Goal: Task Accomplishment & Management: Manage account settings

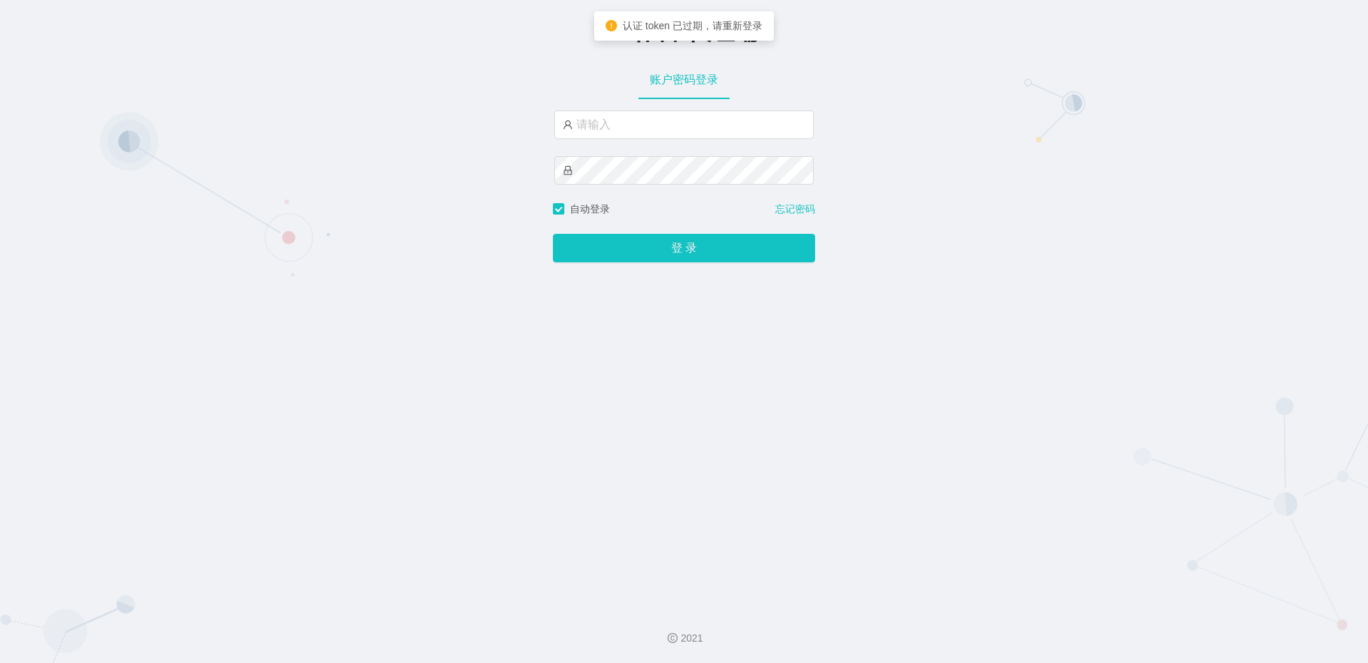
type input "xiaoming"
click at [553, 234] on button "登 录" at bounding box center [684, 248] width 262 height 28
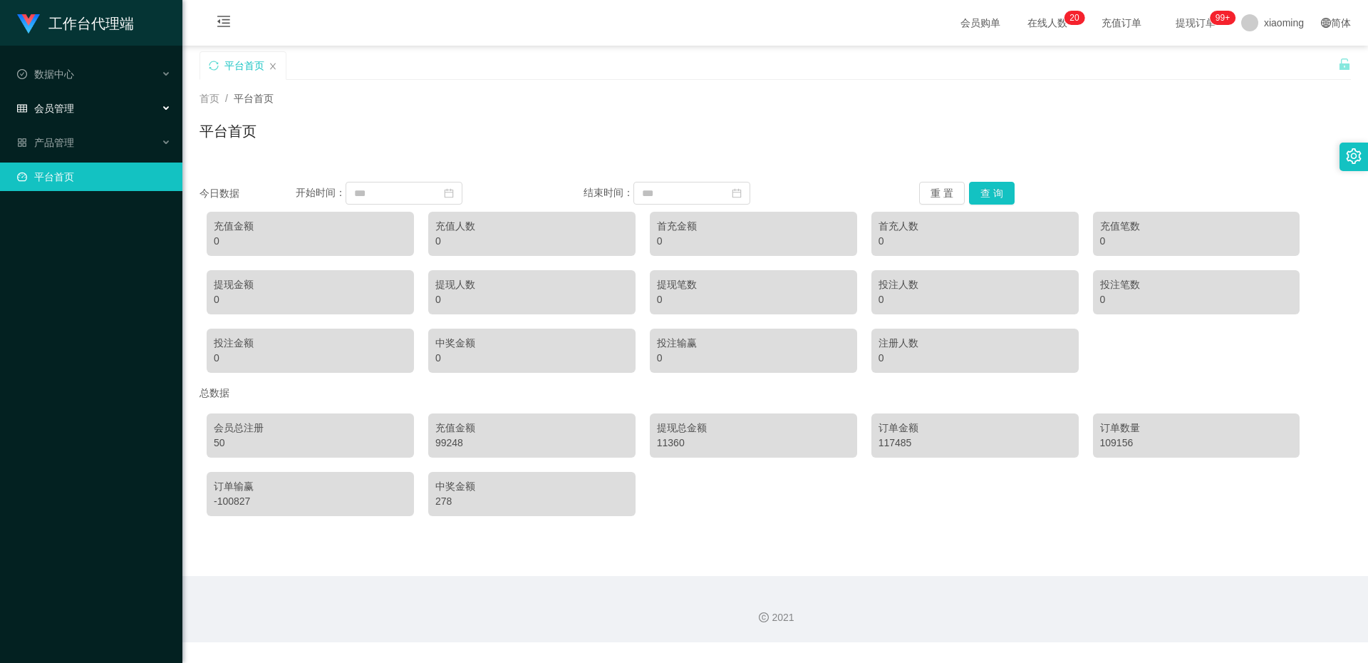
click at [113, 108] on div "会员管理" at bounding box center [91, 108] width 182 height 28
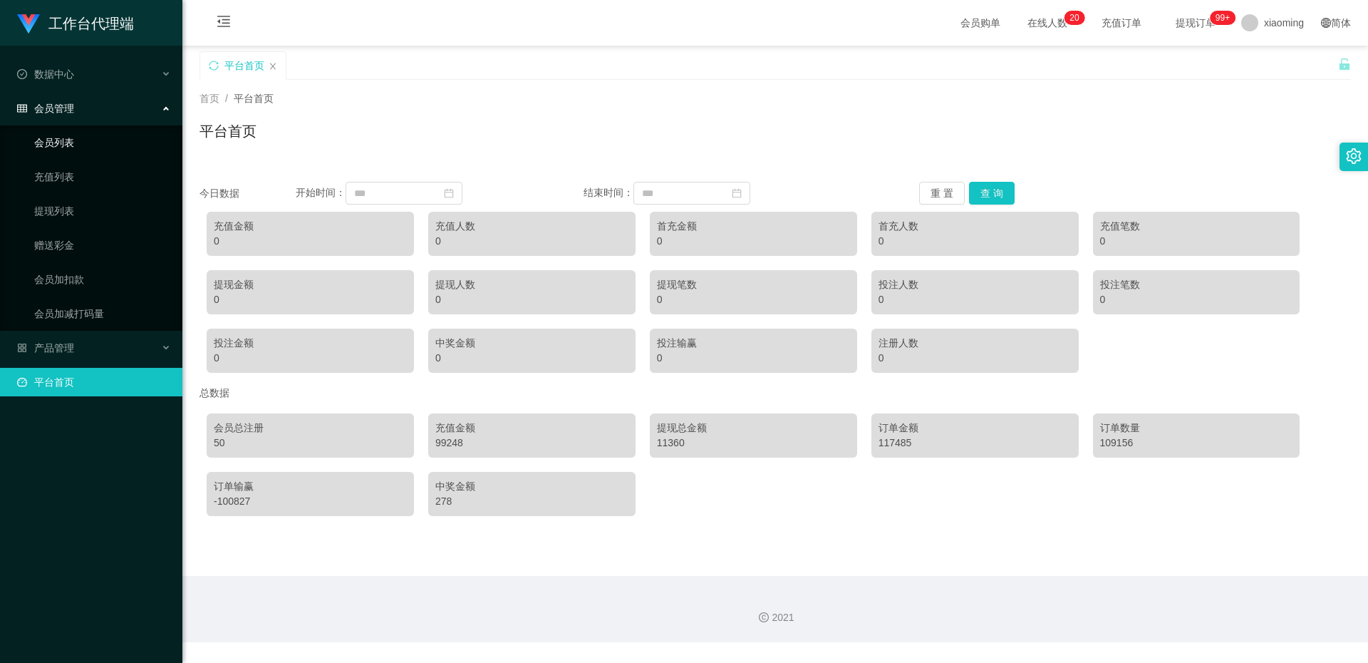
click at [70, 143] on link "会员列表" at bounding box center [102, 142] width 137 height 28
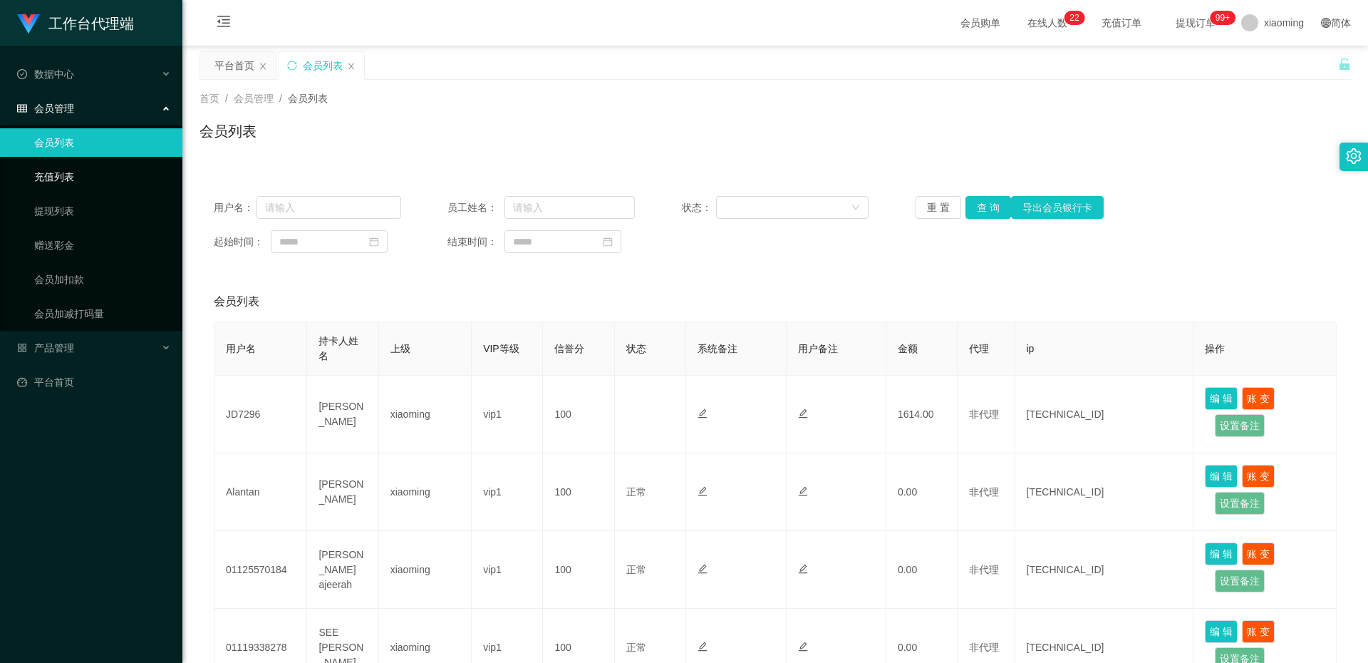
click at [85, 182] on link "充值列表" at bounding box center [102, 176] width 137 height 28
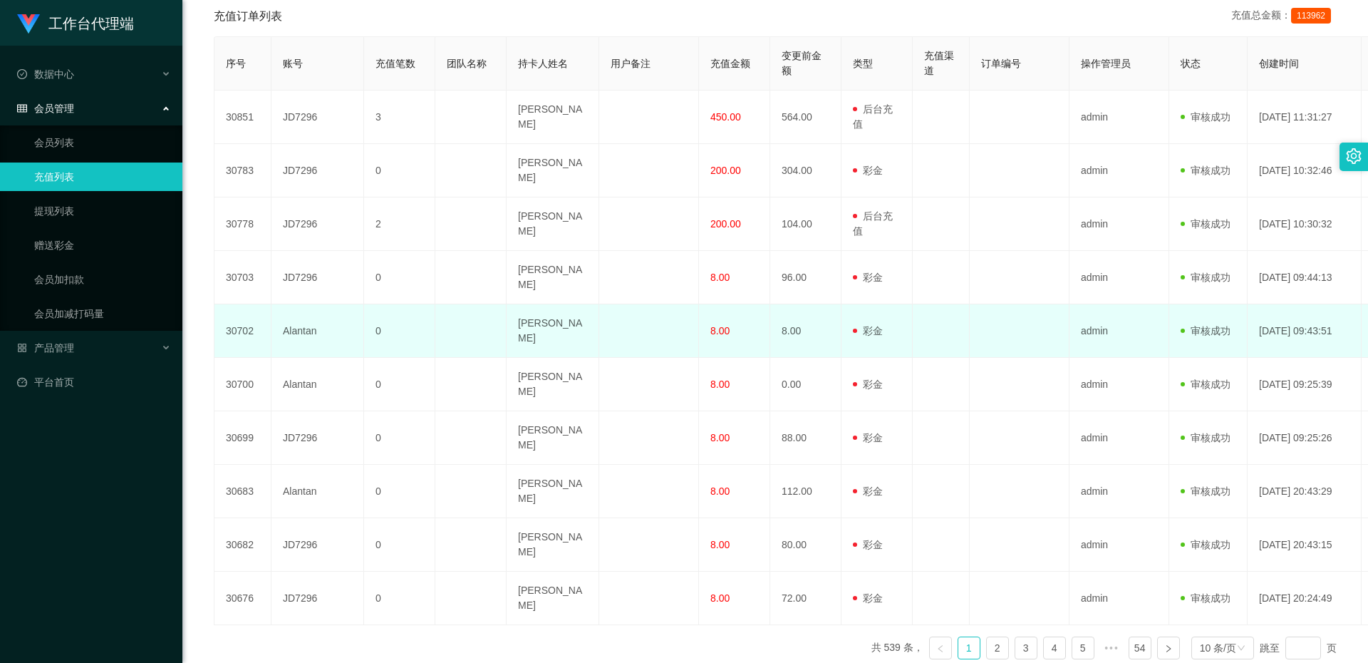
scroll to position [302, 0]
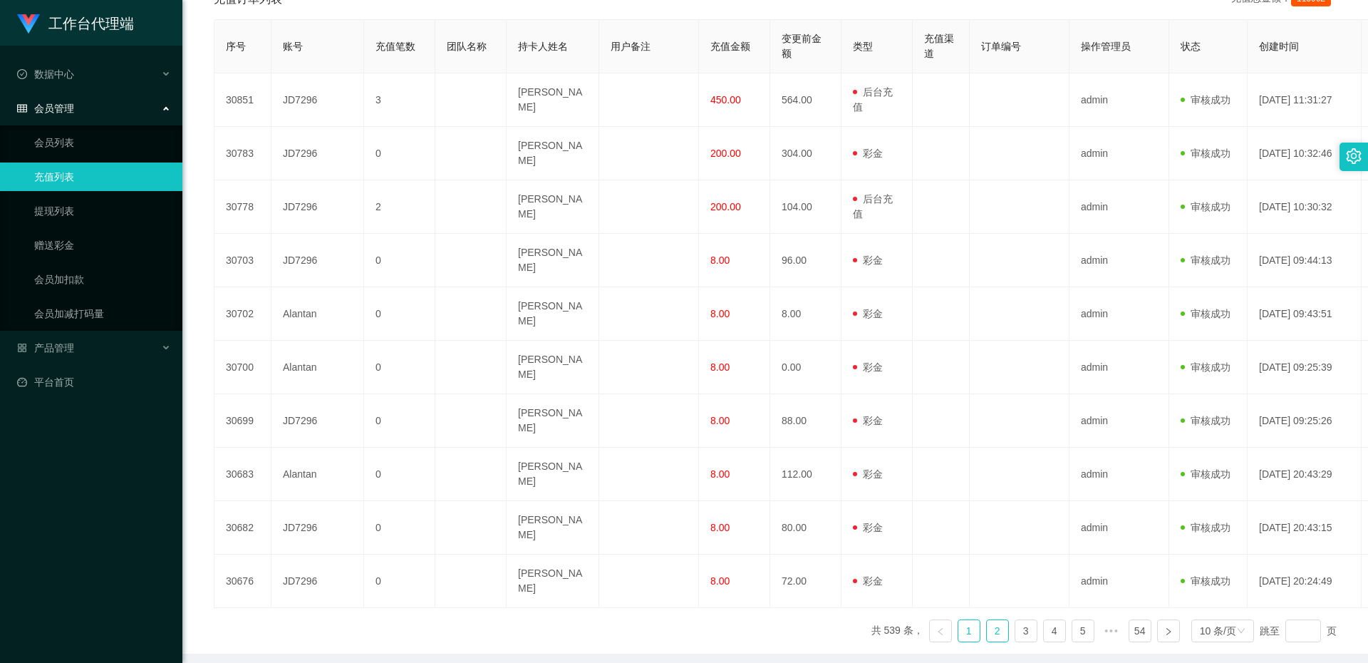
click at [988, 620] on link "2" at bounding box center [997, 630] width 21 height 21
click at [1017, 620] on link "3" at bounding box center [1025, 630] width 21 height 21
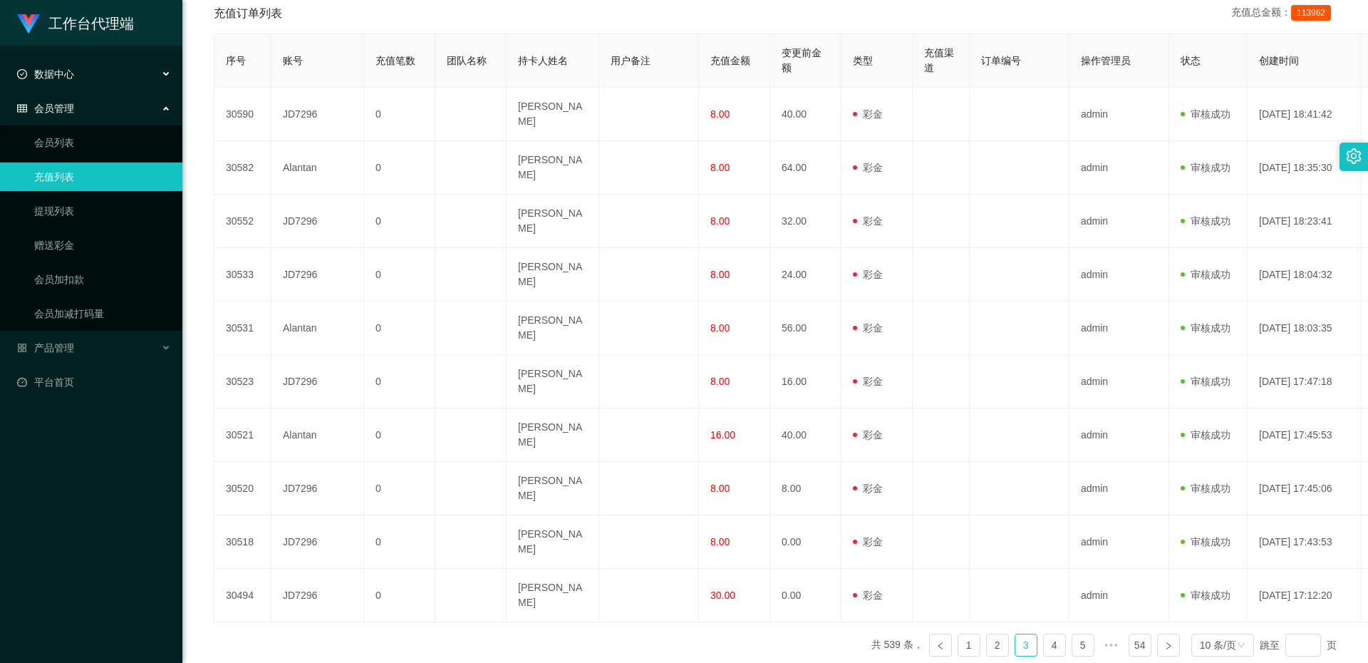
click at [123, 81] on div "数据中心" at bounding box center [91, 74] width 182 height 28
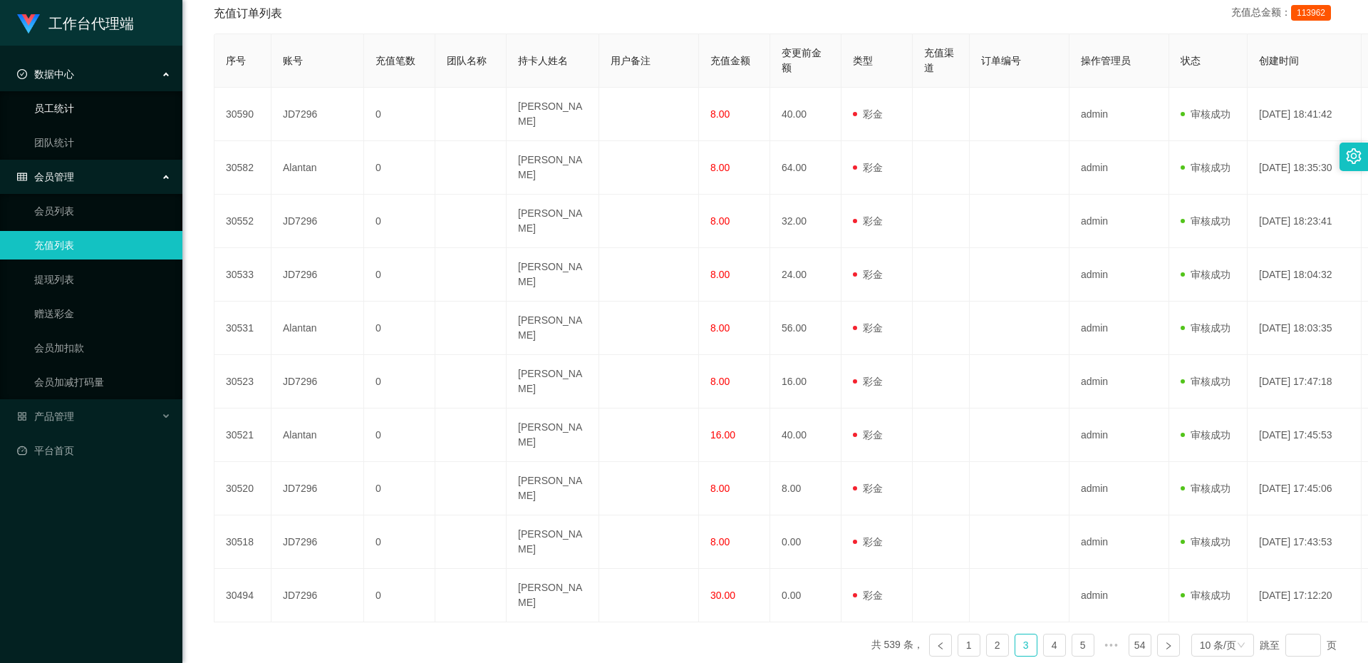
click at [78, 104] on link "员工统计" at bounding box center [102, 108] width 137 height 28
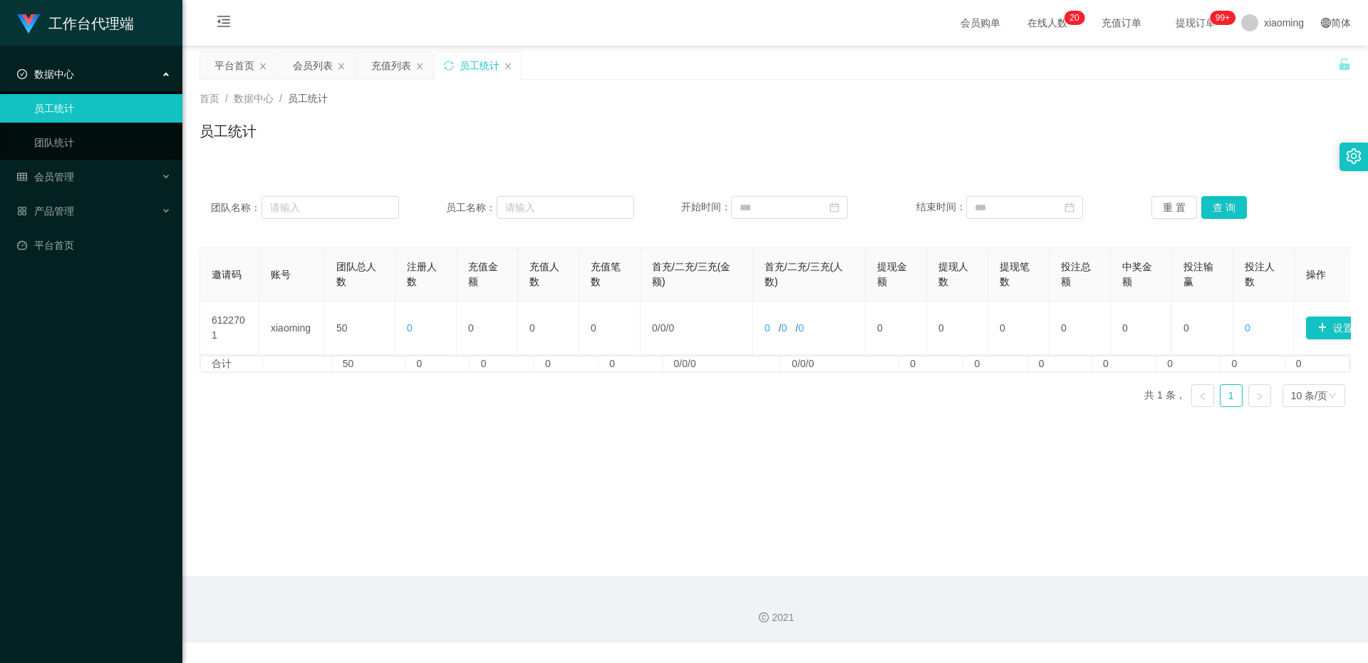
click at [102, 73] on div "数据中心" at bounding box center [91, 74] width 182 height 28
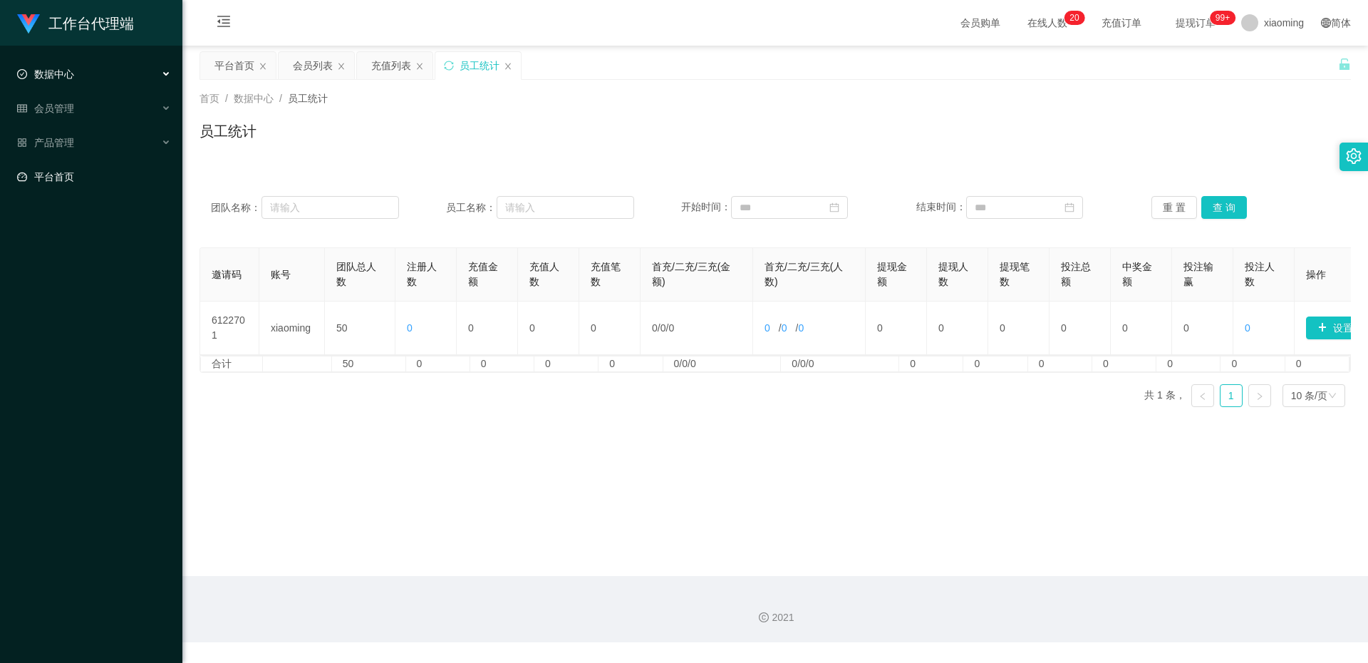
click at [89, 164] on link "平台首页" at bounding box center [94, 176] width 154 height 28
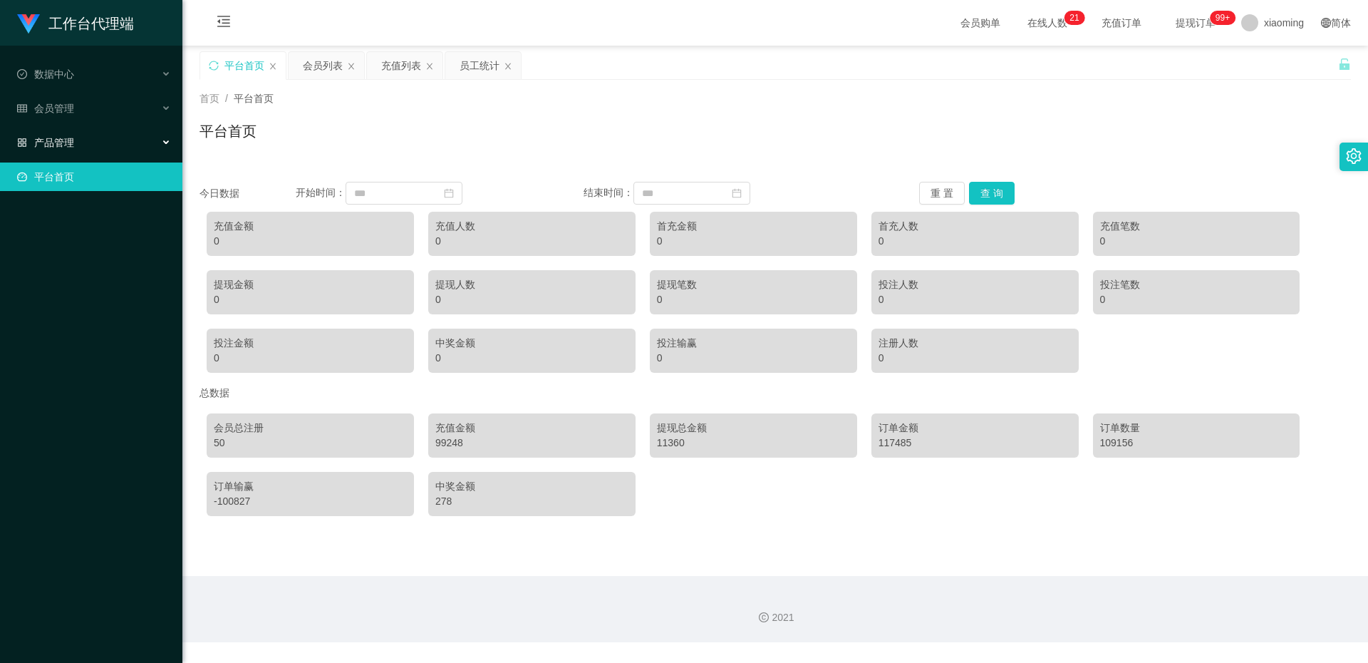
click at [95, 150] on div "产品管理" at bounding box center [91, 142] width 182 height 28
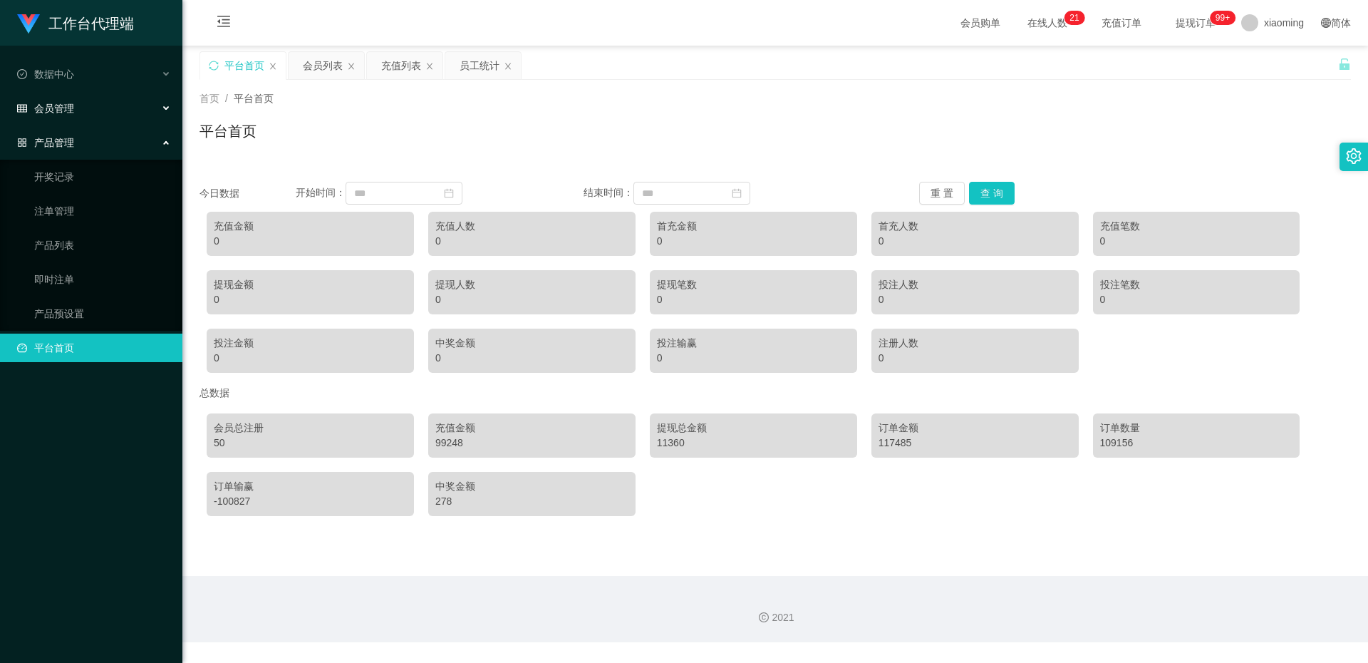
click at [98, 117] on div "会员管理" at bounding box center [91, 108] width 182 height 28
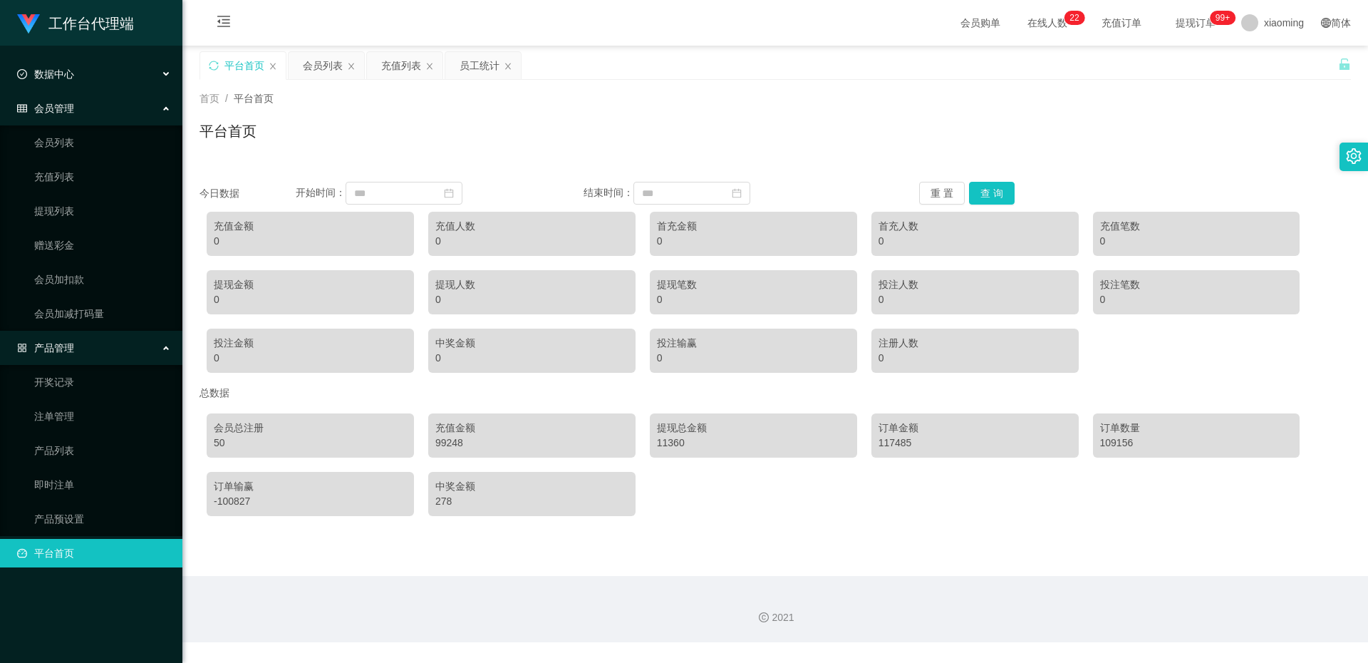
click at [94, 85] on div "数据中心" at bounding box center [91, 74] width 182 height 28
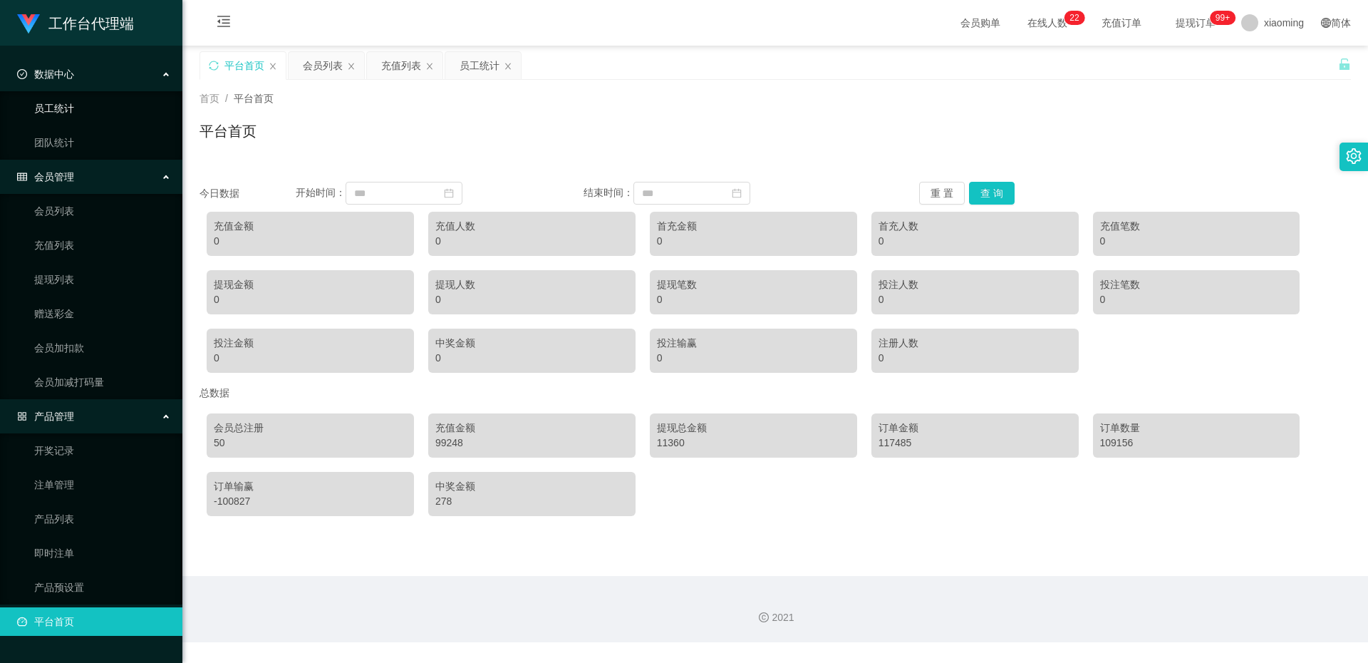
click at [78, 115] on link "员工统计" at bounding box center [102, 108] width 137 height 28
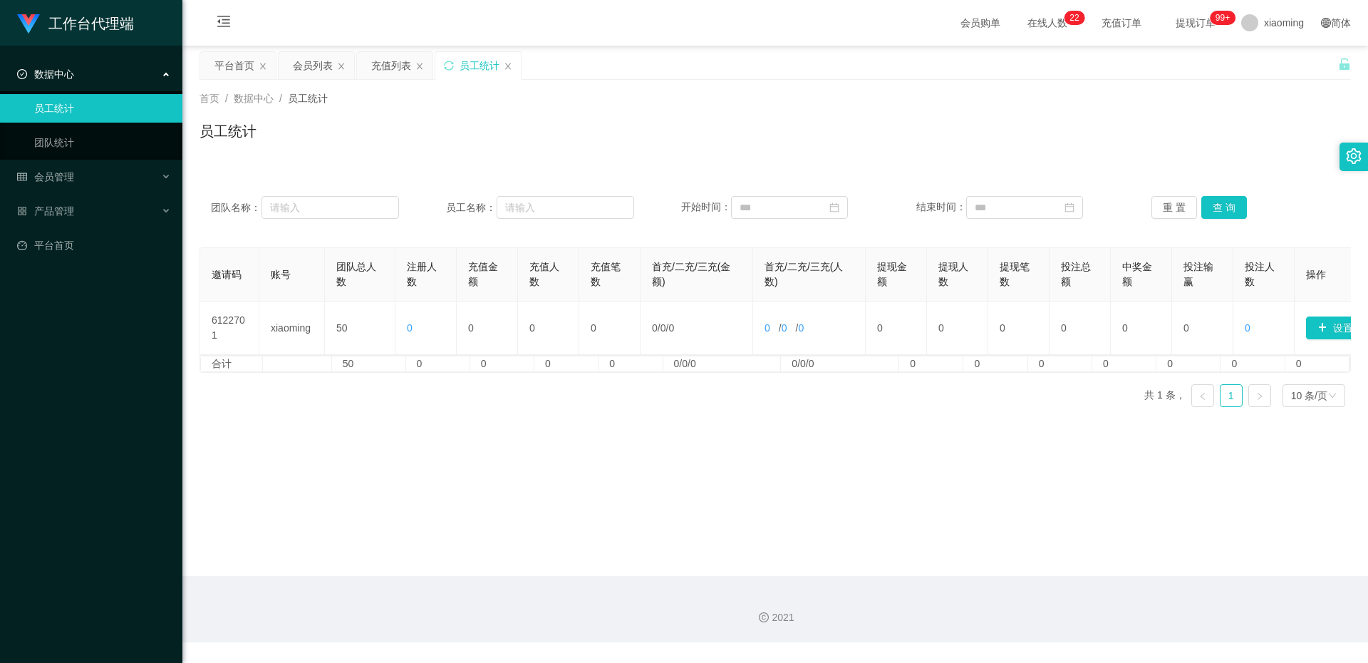
click at [107, 76] on div "数据中心" at bounding box center [91, 74] width 182 height 28
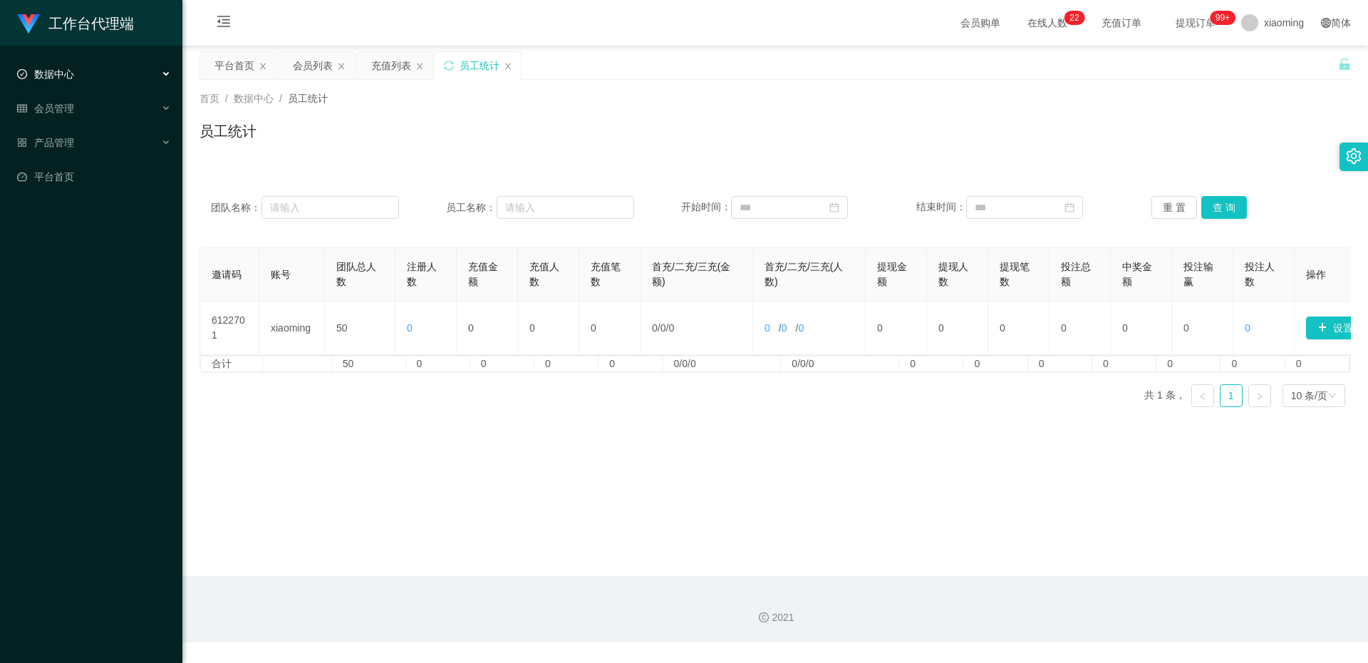
click at [105, 88] on div "数据中心" at bounding box center [91, 74] width 182 height 28
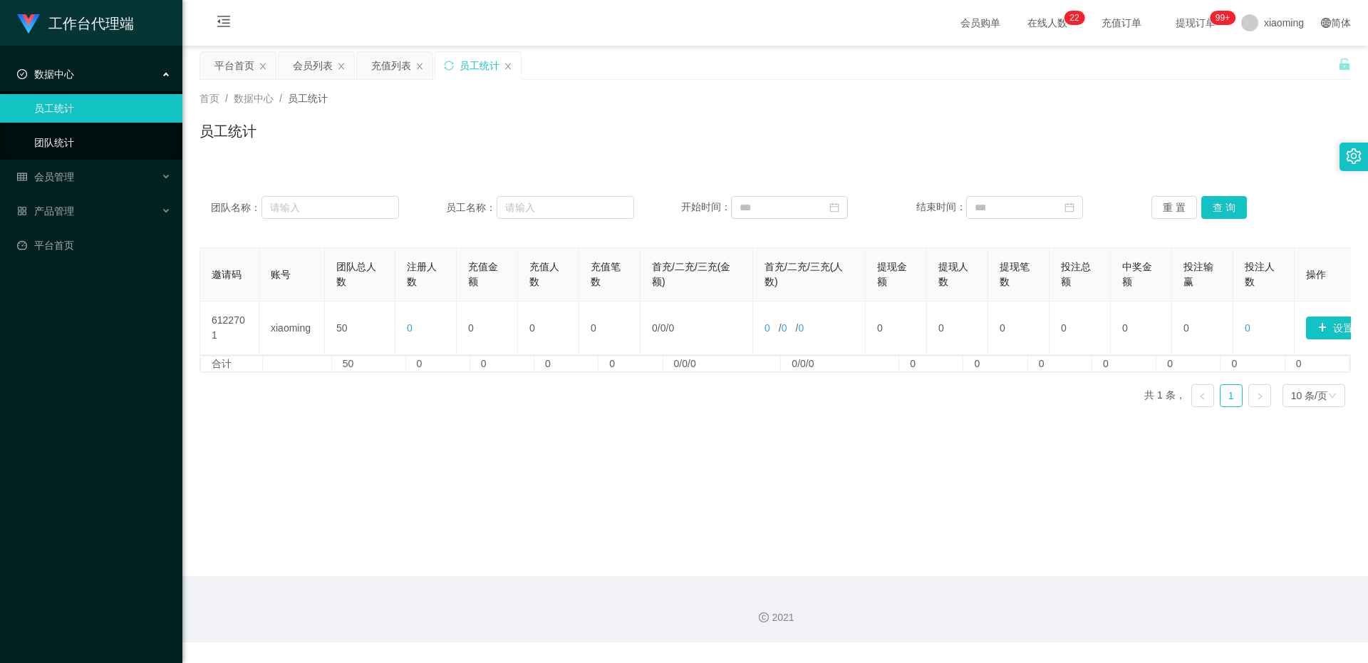
click at [77, 140] on link "团队统计" at bounding box center [102, 142] width 137 height 28
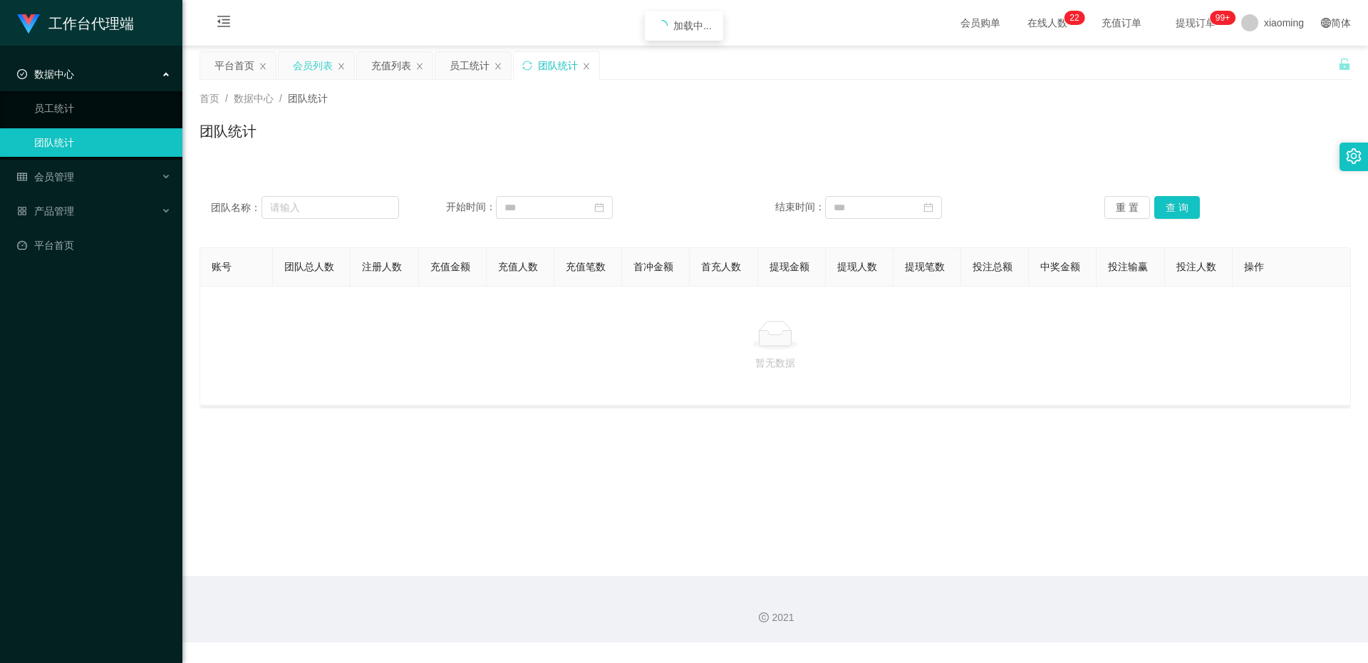
click at [346, 63] on div "会员列表" at bounding box center [317, 65] width 76 height 27
click at [339, 66] on icon "图标: close" at bounding box center [341, 66] width 9 height 9
click at [339, 68] on icon "图标: close" at bounding box center [341, 66] width 9 height 9
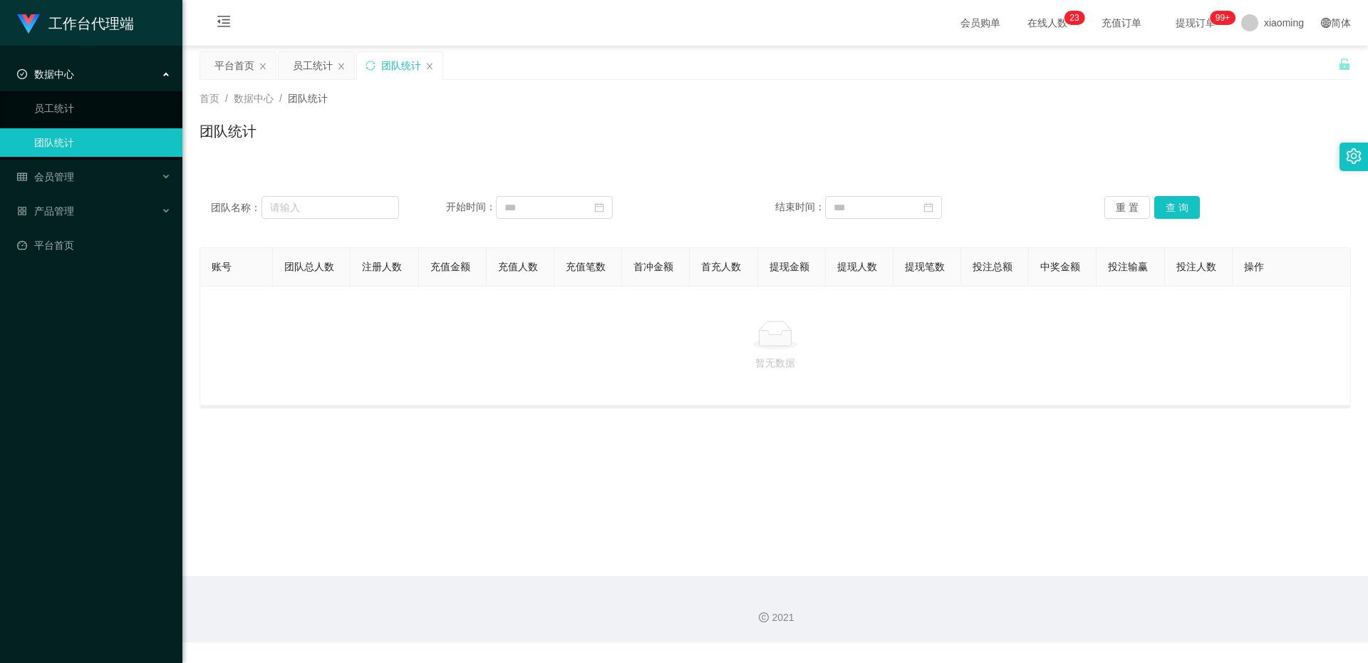
click at [339, 68] on icon "图标: close" at bounding box center [341, 66] width 9 height 9
click at [339, 68] on div "团队统计" at bounding box center [323, 65] width 40 height 27
click at [354, 68] on icon "图标: close" at bounding box center [351, 66] width 9 height 9
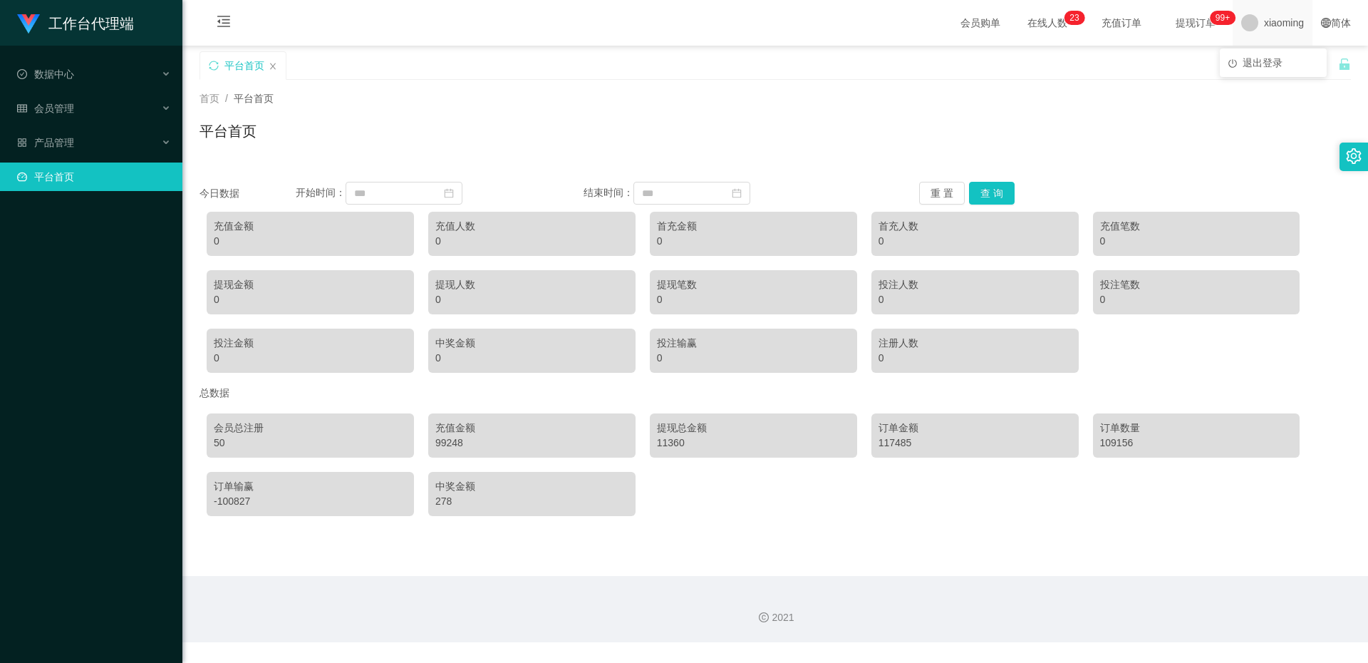
click at [1269, 29] on span "xiaoming" at bounding box center [1284, 23] width 40 height 46
click at [54, 152] on div "产品管理" at bounding box center [91, 142] width 182 height 28
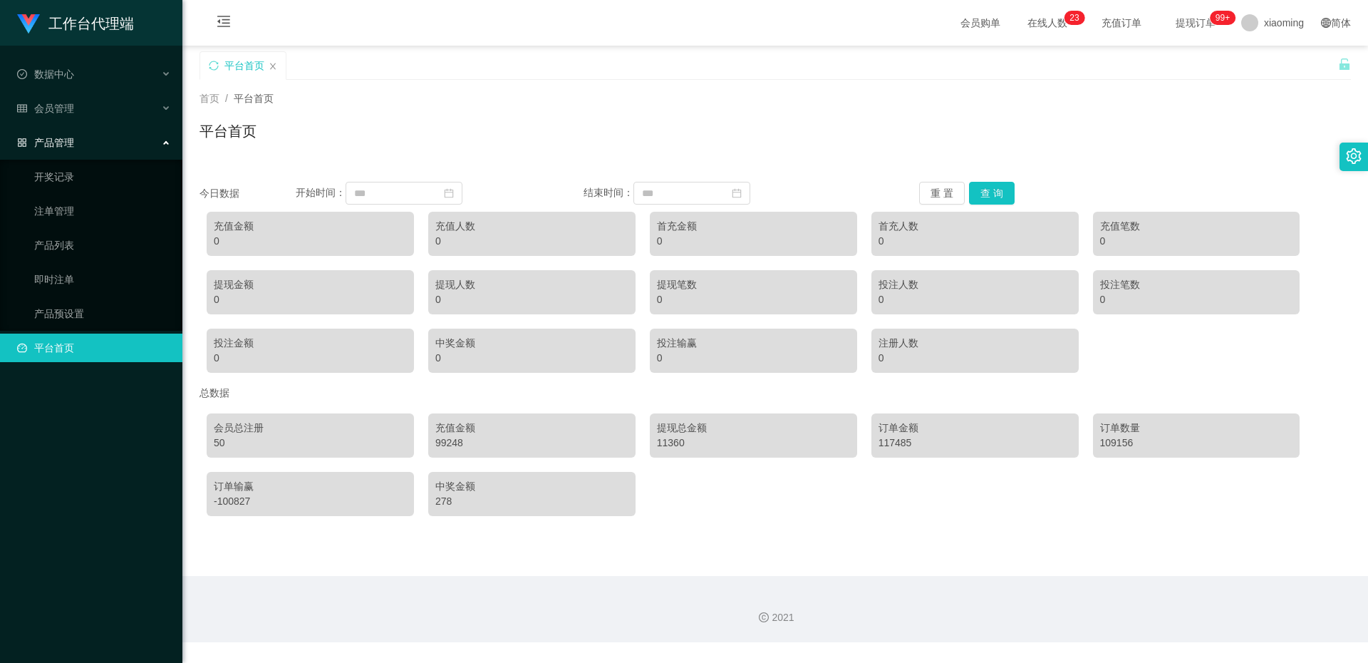
click at [98, 150] on div "产品管理" at bounding box center [91, 142] width 182 height 28
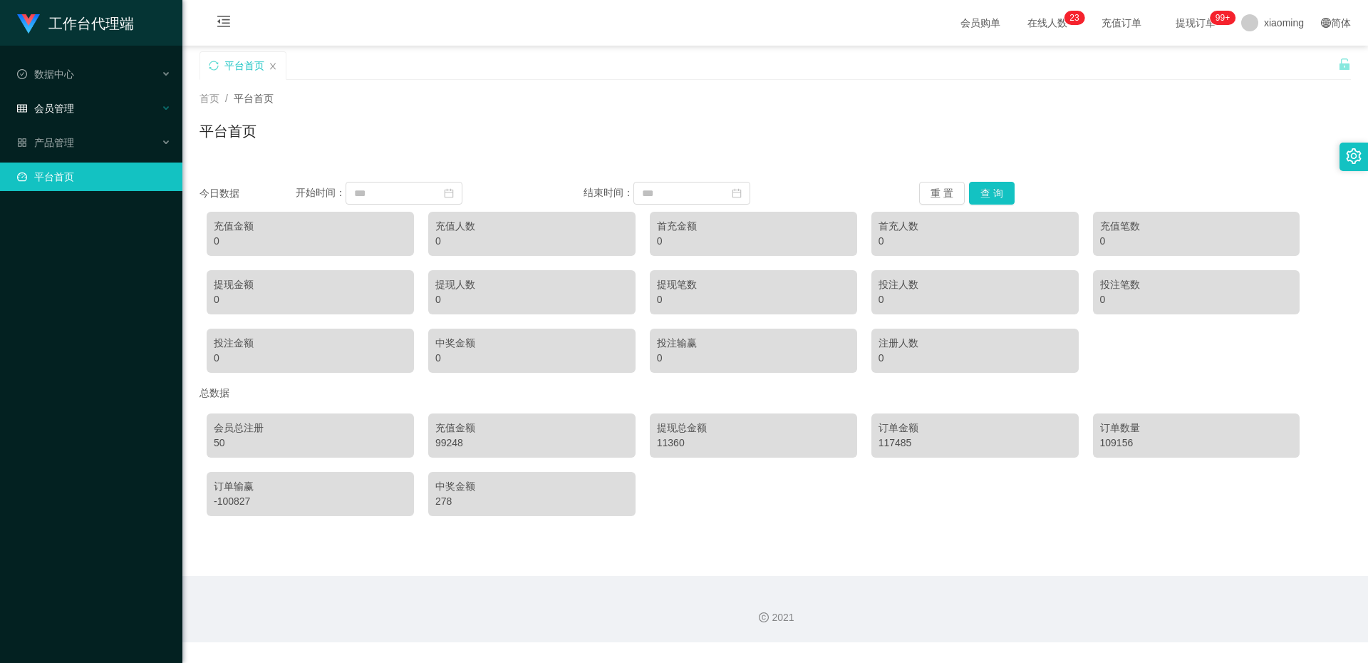
click at [95, 119] on div "会员管理" at bounding box center [91, 108] width 182 height 28
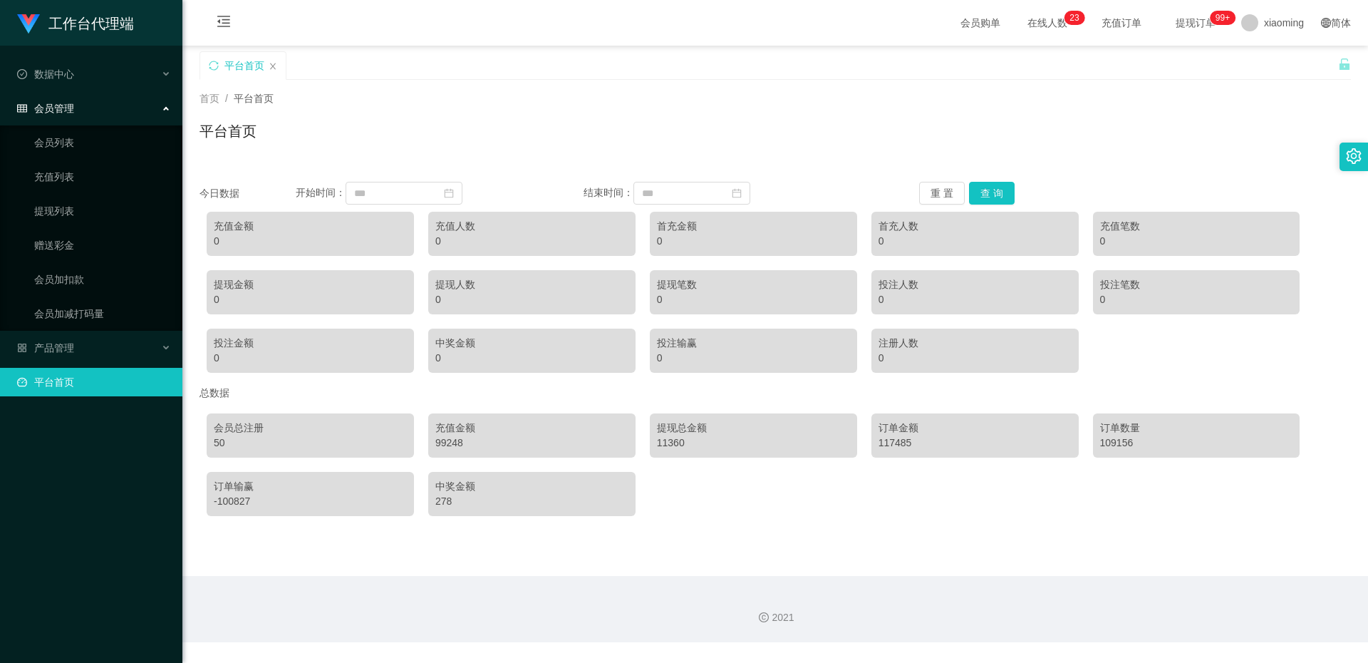
click at [85, 121] on div "会员管理" at bounding box center [91, 108] width 182 height 28
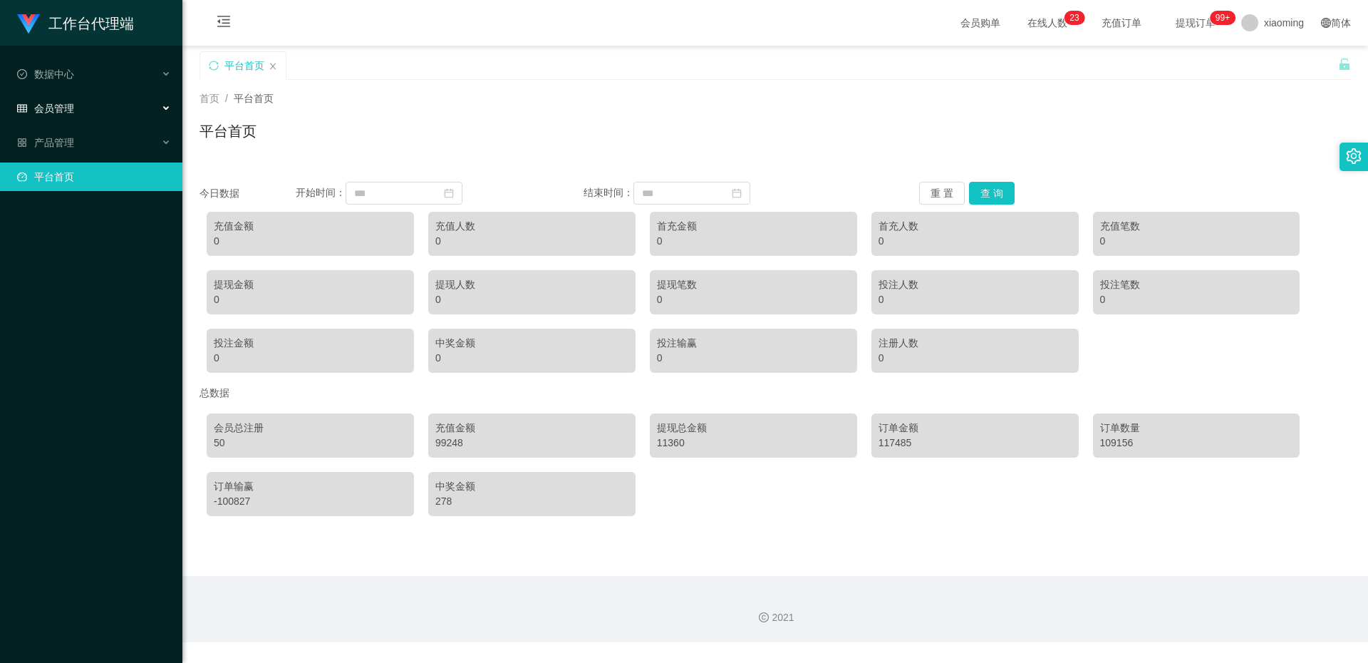
click at [116, 53] on ul "数据中心 员工统计 团队统计 会员管理 会员列表 充值列表 提现列表 赠送彩金 会员加扣款 会员加减打码量 产品管理 开奖记录 注单管理 产品列表 即时注单 …" at bounding box center [91, 126] width 182 height 160
click at [109, 71] on div "数据中心" at bounding box center [91, 74] width 182 height 28
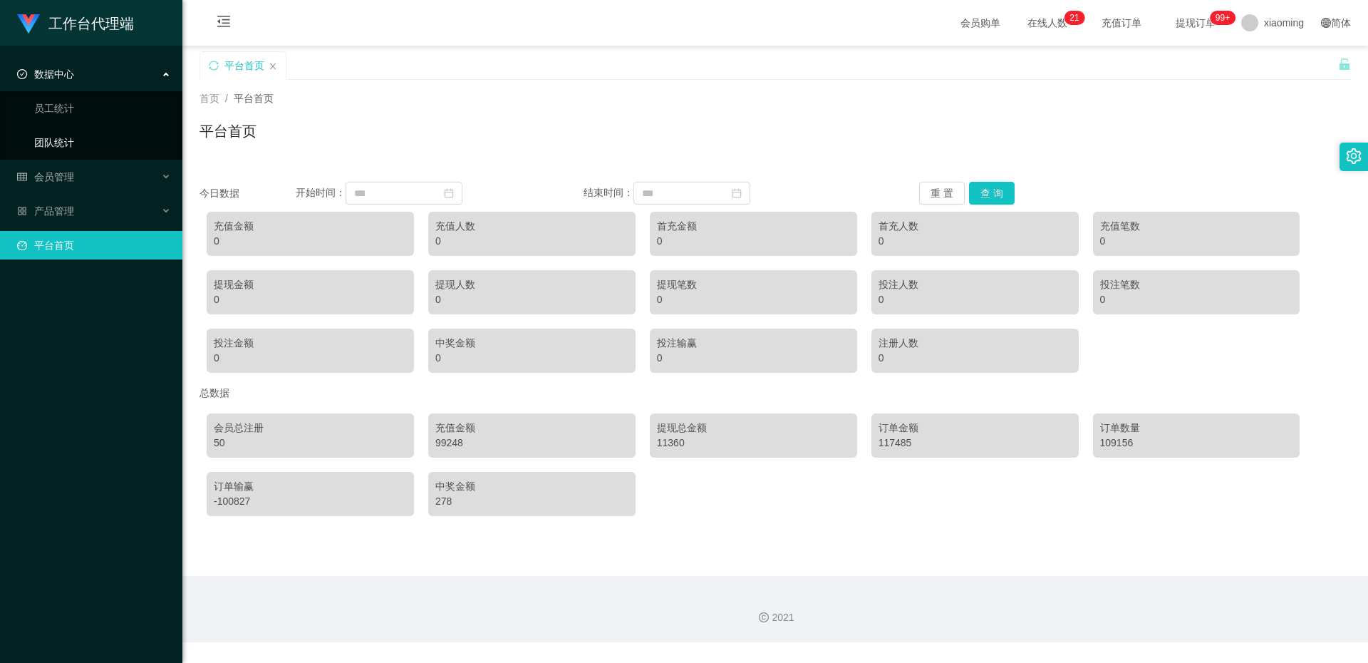
click at [123, 135] on link "团队统计" at bounding box center [102, 142] width 137 height 28
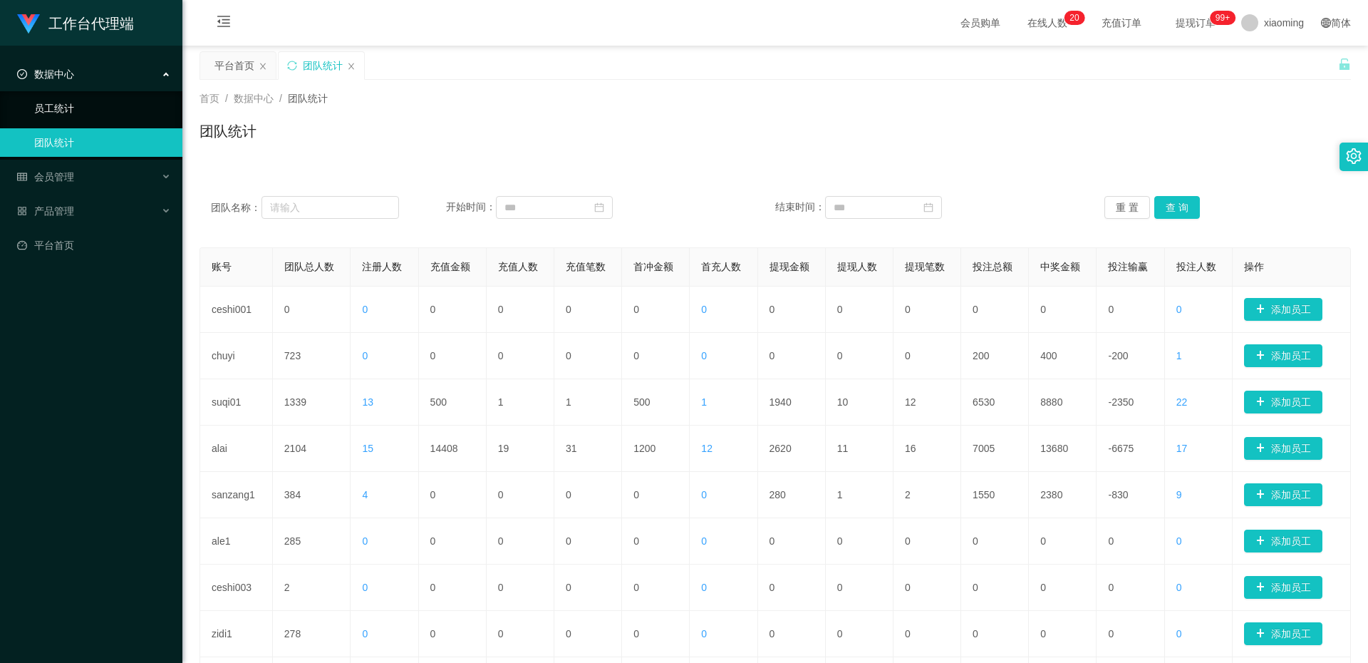
click at [115, 106] on link "员工统计" at bounding box center [102, 108] width 137 height 28
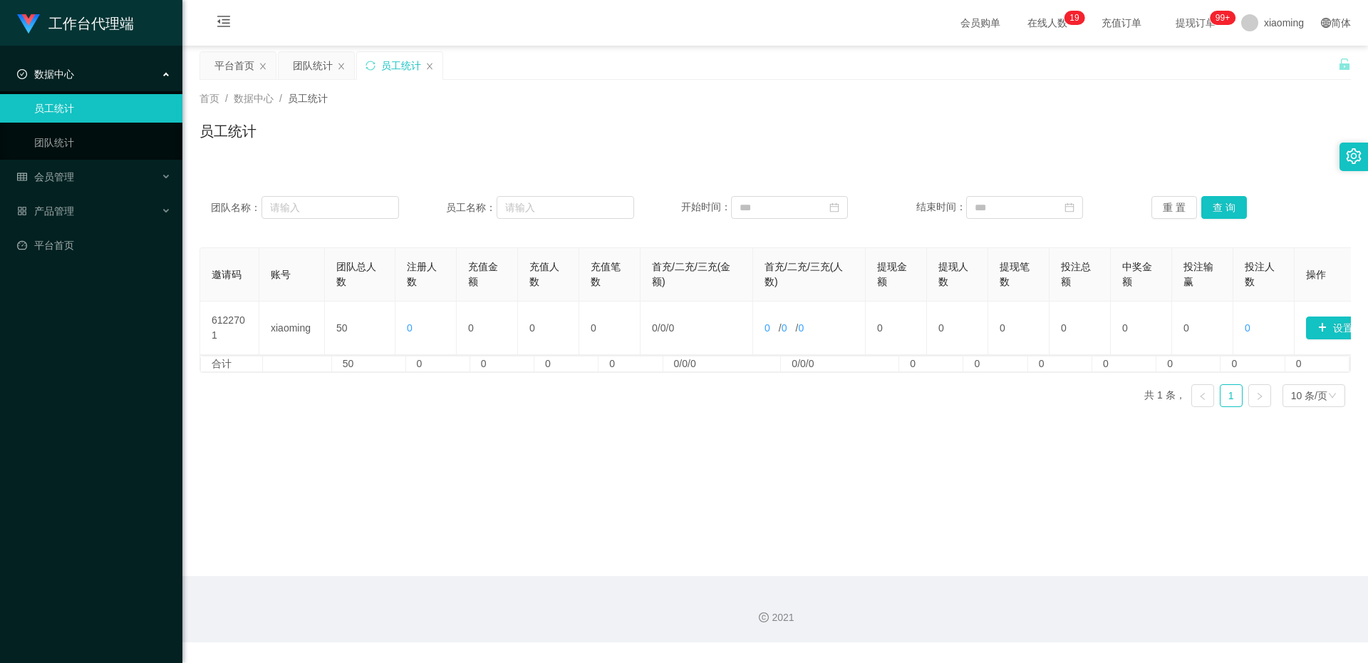
scroll to position [0, 51]
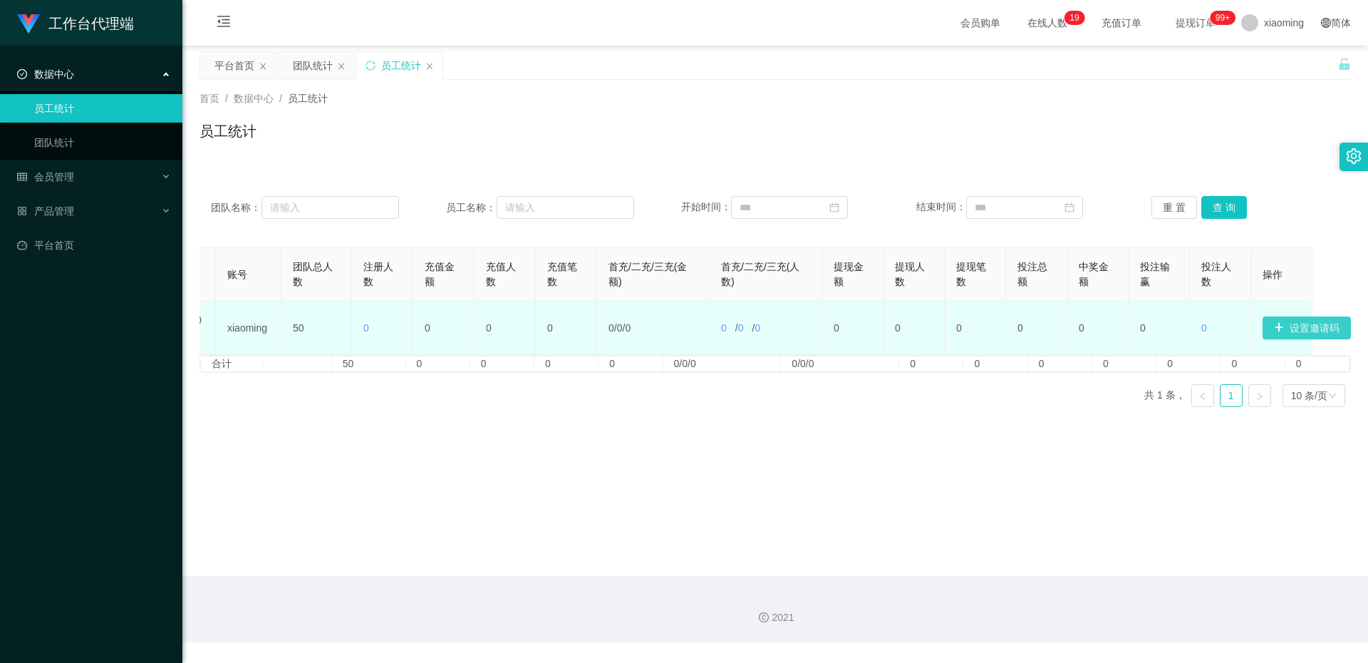
click at [1301, 326] on button "设置邀请码" at bounding box center [1307, 327] width 88 height 23
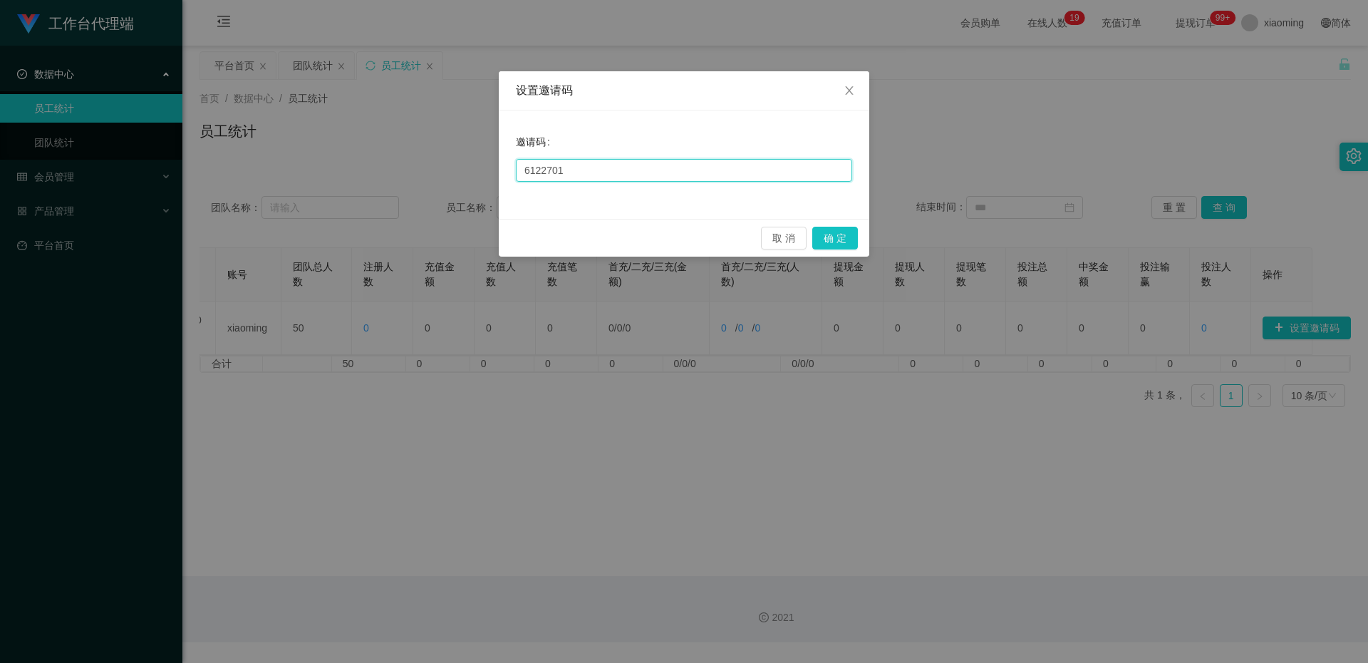
drag, startPoint x: 689, startPoint y: 178, endPoint x: 503, endPoint y: 173, distance: 186.0
click at [503, 173] on div "邀请码 6122701" at bounding box center [684, 164] width 370 height 108
click at [847, 97] on span "Close" at bounding box center [849, 91] width 40 height 40
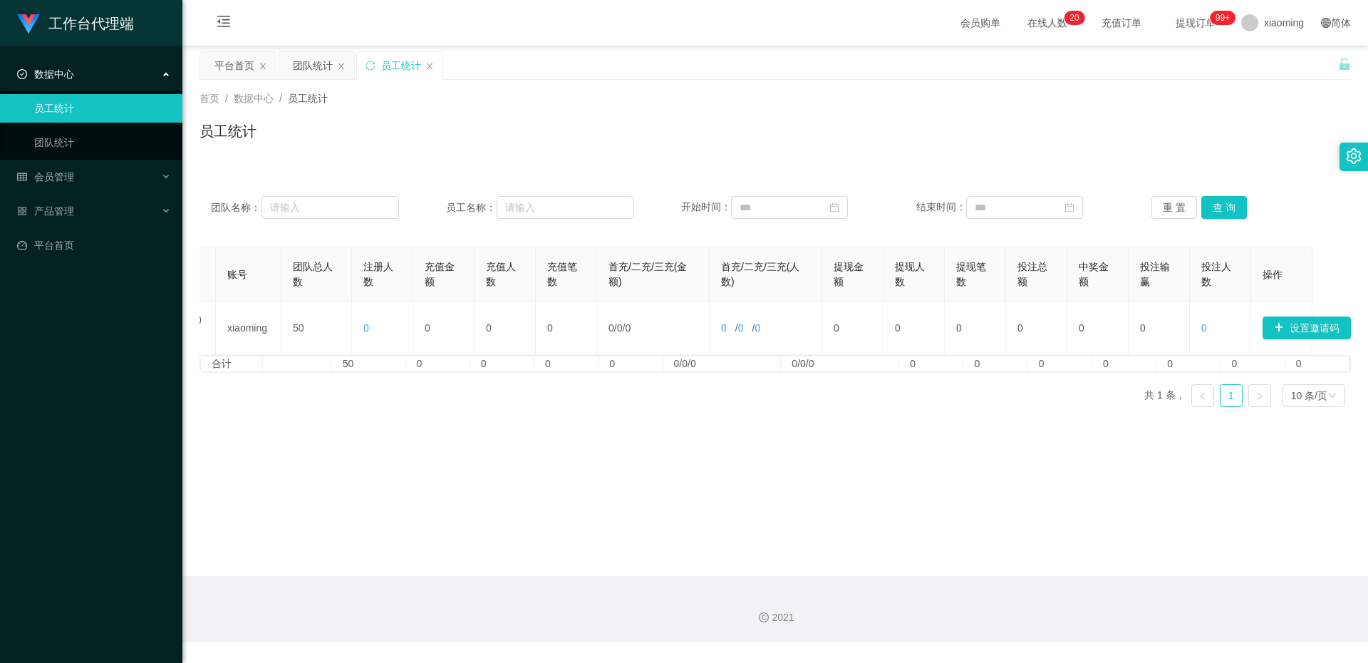
click at [118, 80] on div "数据中心" at bounding box center [91, 74] width 182 height 28
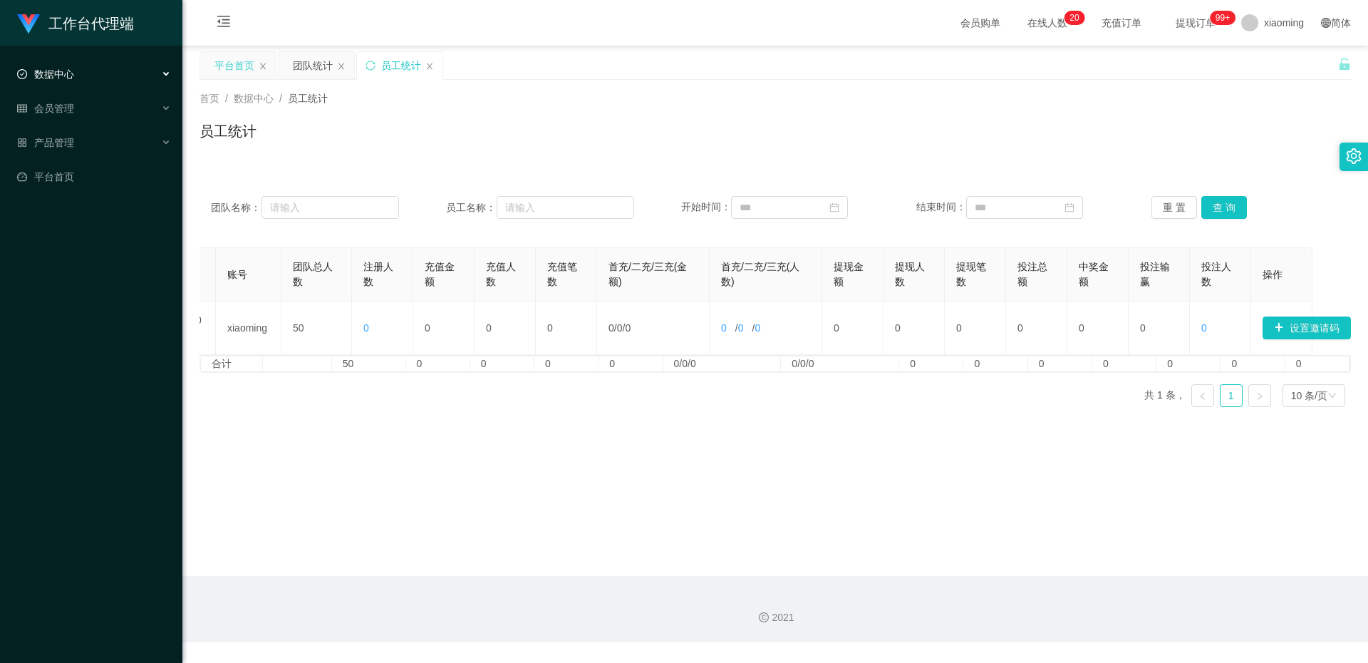
click at [229, 68] on div "平台首页" at bounding box center [234, 65] width 40 height 27
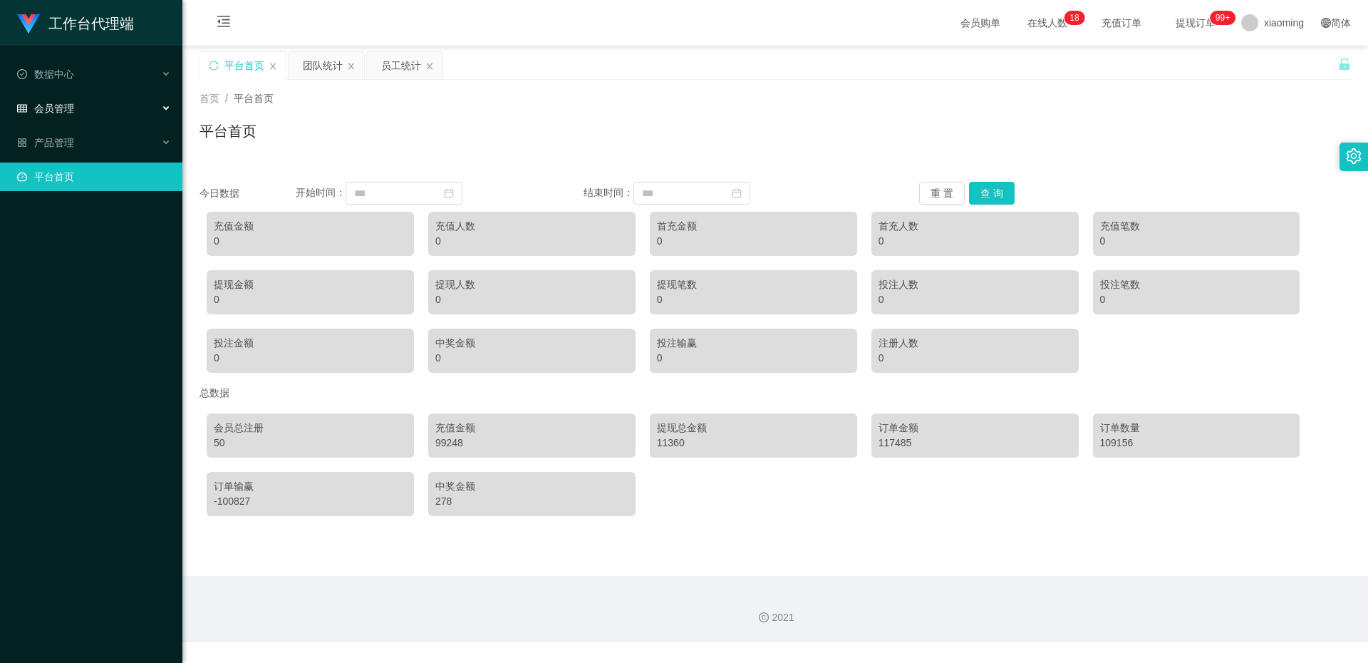
click at [44, 112] on span "会员管理" at bounding box center [45, 108] width 57 height 11
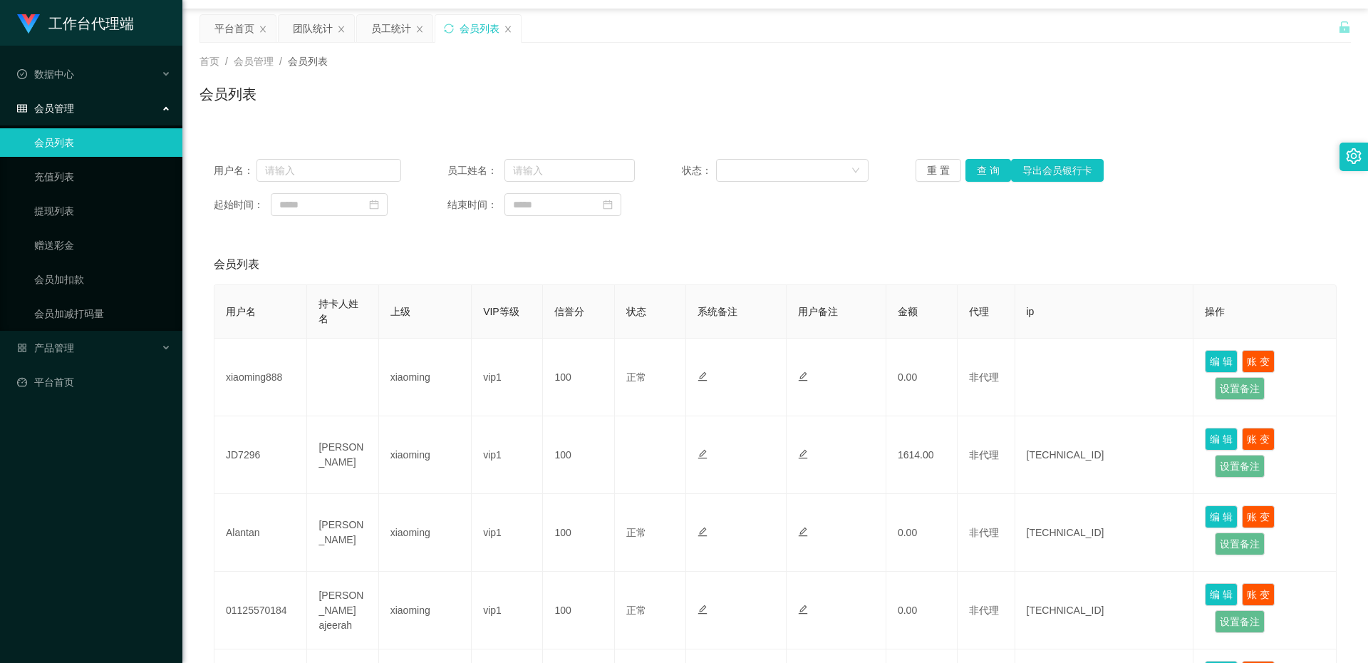
scroll to position [251, 0]
